Goal: Task Accomplishment & Management: Use online tool/utility

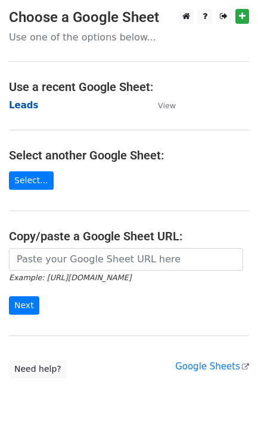
click at [26, 102] on strong "Leads" at bounding box center [24, 105] width 30 height 11
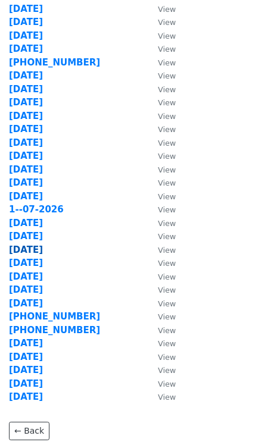
scroll to position [343, 0]
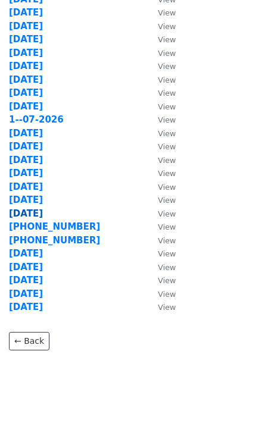
click at [35, 208] on strong "23-07-2025" at bounding box center [26, 213] width 34 height 11
